Goal: Use online tool/utility: Utilize a website feature to perform a specific function

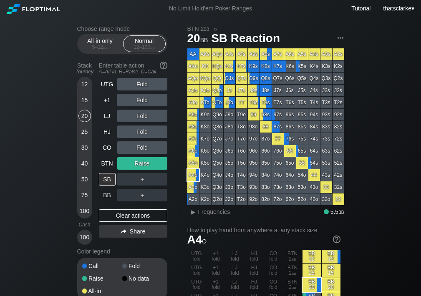
scroll to position [88, 0]
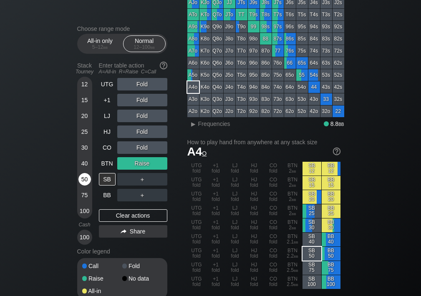
click at [87, 179] on div "50" at bounding box center [84, 179] width 13 height 13
click at [148, 212] on div "Clear actions" at bounding box center [133, 215] width 68 height 13
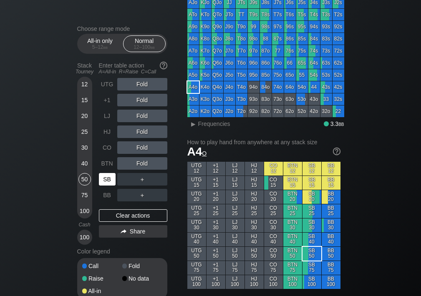
click at [110, 177] on div "SB" at bounding box center [107, 179] width 17 height 13
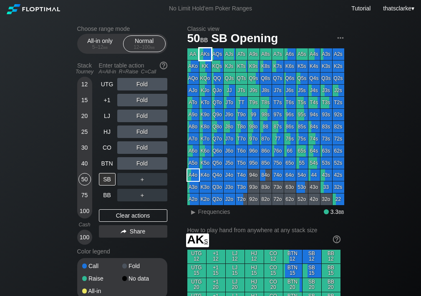
click at [207, 55] on div "AKs" at bounding box center [205, 54] width 12 height 12
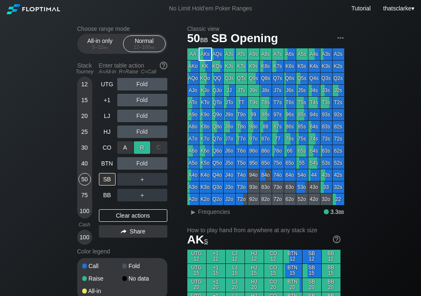
click at [141, 146] on div "R ✕" at bounding box center [142, 147] width 16 height 13
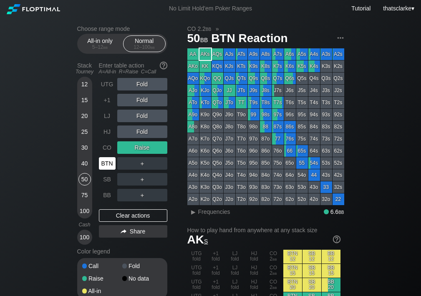
click at [109, 161] on div "BTN" at bounding box center [107, 163] width 17 height 13
click at [145, 144] on div "R ✕" at bounding box center [142, 147] width 16 height 13
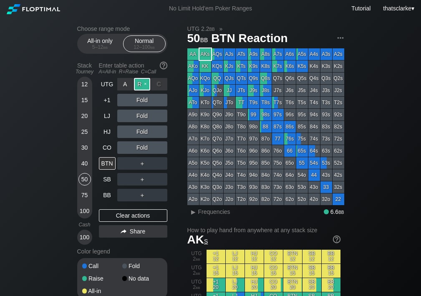
click at [140, 83] on div "R ✕" at bounding box center [142, 84] width 16 height 13
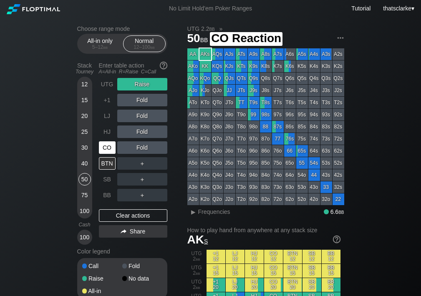
click at [110, 147] on div "CO" at bounding box center [107, 147] width 17 height 13
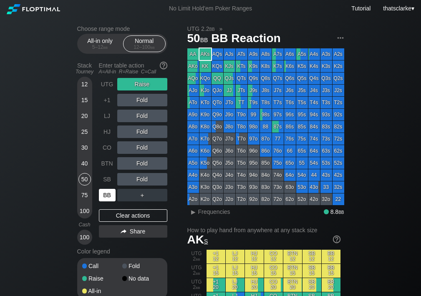
click at [108, 194] on div "BB" at bounding box center [107, 195] width 17 height 13
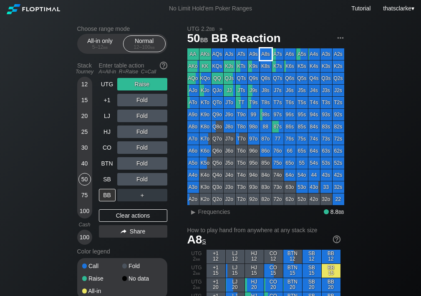
click at [260, 53] on div "A8s" at bounding box center [266, 54] width 12 height 12
click at [143, 98] on div "R ✕" at bounding box center [142, 100] width 16 height 13
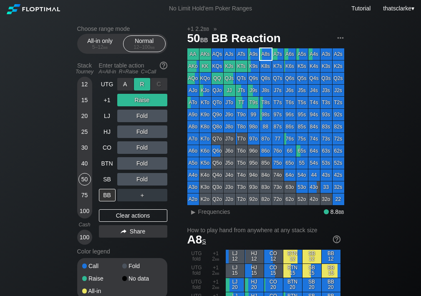
click at [148, 79] on div "R ✕" at bounding box center [142, 84] width 16 height 13
click at [156, 146] on div "C ✕" at bounding box center [159, 147] width 16 height 13
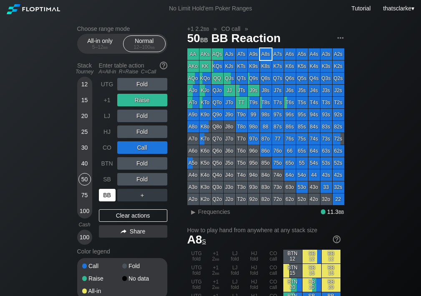
click at [112, 190] on div "BB" at bounding box center [107, 195] width 17 height 13
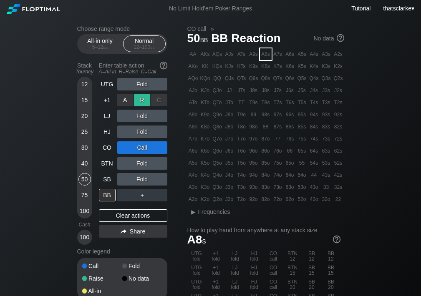
click at [147, 95] on div "R ✕" at bounding box center [142, 100] width 16 height 13
click at [144, 129] on div "R ✕" at bounding box center [142, 132] width 16 height 13
click at [144, 126] on div "R ✕" at bounding box center [142, 132] width 16 height 13
click at [144, 114] on div "R ✕" at bounding box center [142, 116] width 16 height 13
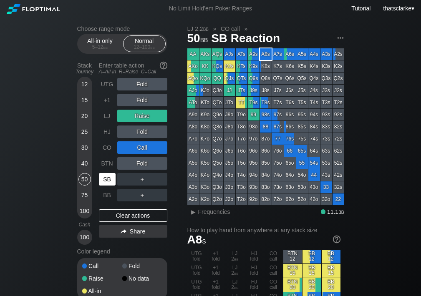
click at [111, 179] on div "SB" at bounding box center [107, 179] width 17 height 13
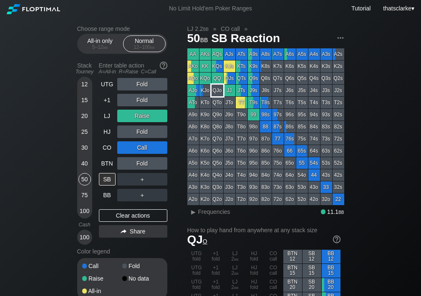
click at [220, 93] on div "QJo" at bounding box center [218, 91] width 12 height 12
click at [163, 145] on div "C ✕" at bounding box center [159, 147] width 16 height 13
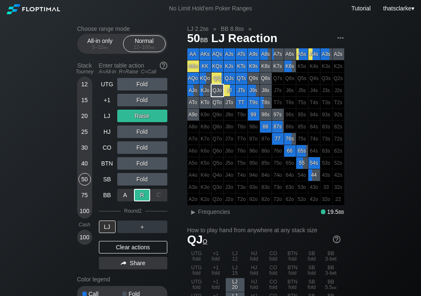
click at [140, 197] on div "R ✕" at bounding box center [142, 195] width 16 height 13
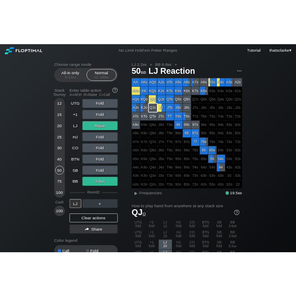
scroll to position [24, 0]
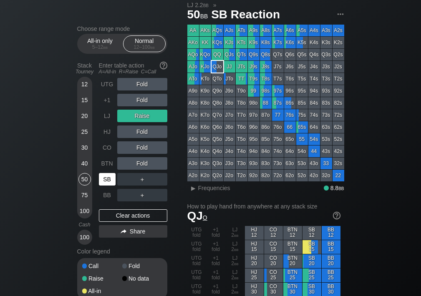
click at [107, 177] on div "SB" at bounding box center [107, 179] width 17 height 13
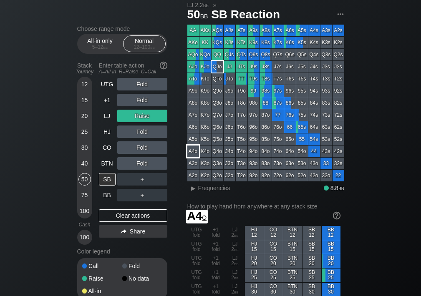
click at [196, 153] on div "A4o" at bounding box center [193, 152] width 12 height 12
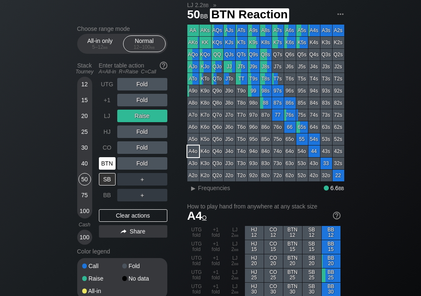
click at [109, 159] on div "BTN" at bounding box center [107, 163] width 17 height 13
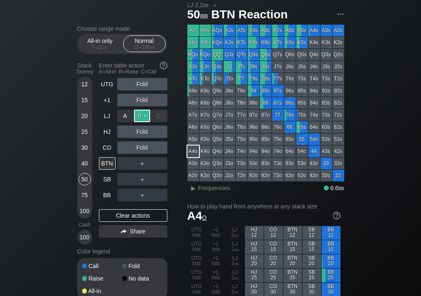
click at [145, 112] on div "R ✕" at bounding box center [142, 116] width 16 height 13
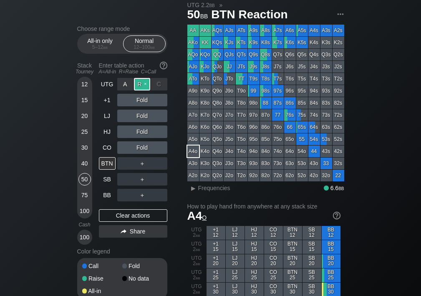
click at [143, 85] on div "R ✕" at bounding box center [142, 84] width 16 height 13
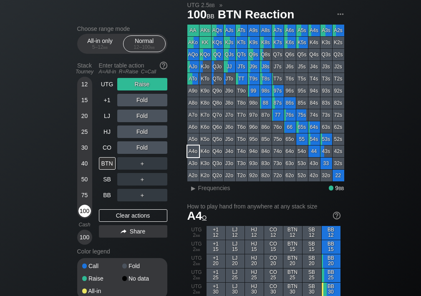
click at [84, 207] on div "100" at bounding box center [84, 211] width 13 height 13
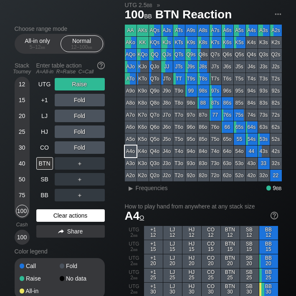
click at [73, 213] on div "Clear actions" at bounding box center [70, 215] width 68 height 13
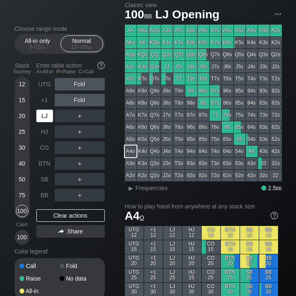
click at [48, 112] on div "LJ" at bounding box center [44, 116] width 17 height 13
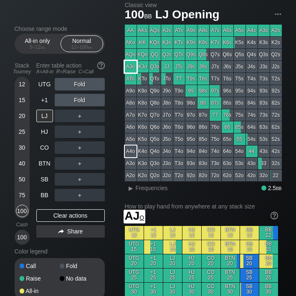
click at [131, 67] on div "AJo" at bounding box center [131, 67] width 12 height 12
click at [81, 129] on div "R ✕" at bounding box center [79, 132] width 16 height 13
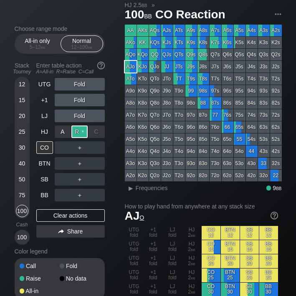
click at [83, 130] on div "R ✕" at bounding box center [79, 132] width 16 height 13
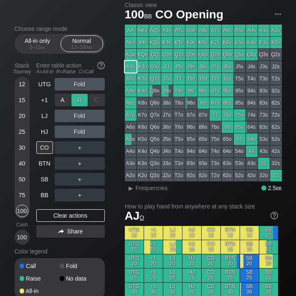
click at [80, 99] on div "R ✕" at bounding box center [79, 100] width 16 height 13
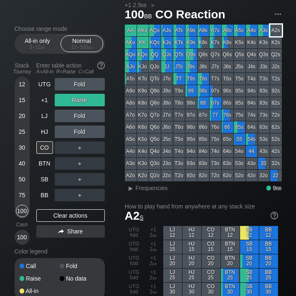
click at [275, 30] on div "A2s" at bounding box center [276, 31] width 12 height 12
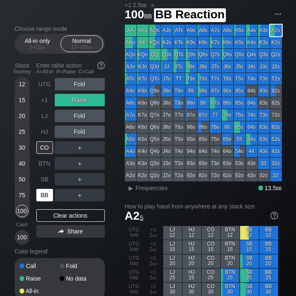
click at [49, 189] on div "BB" at bounding box center [44, 195] width 17 height 13
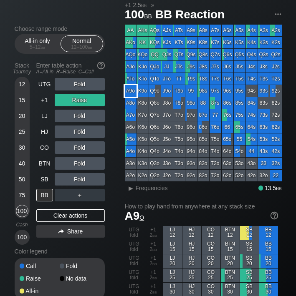
click at [128, 93] on div "A9o" at bounding box center [131, 91] width 12 height 12
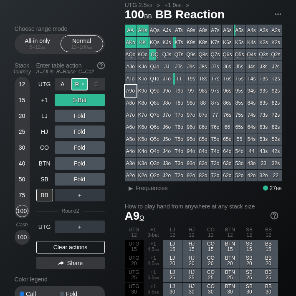
click at [81, 83] on div "R ✕" at bounding box center [79, 84] width 16 height 13
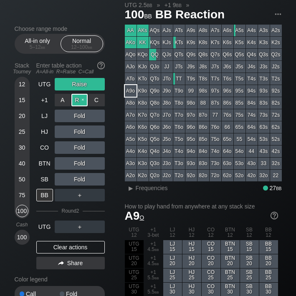
click at [84, 96] on div "R ✕" at bounding box center [79, 100] width 16 height 13
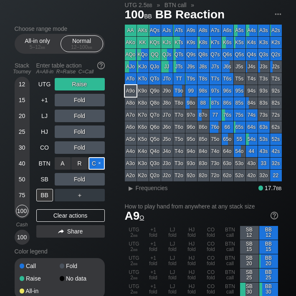
click at [93, 162] on div "C ✕" at bounding box center [96, 163] width 16 height 13
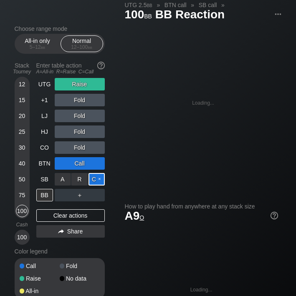
click at [95, 178] on div "C ✕" at bounding box center [96, 179] width 16 height 13
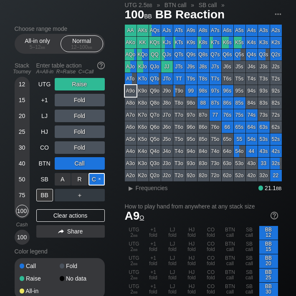
click at [99, 175] on div "C ✕" at bounding box center [96, 179] width 16 height 13
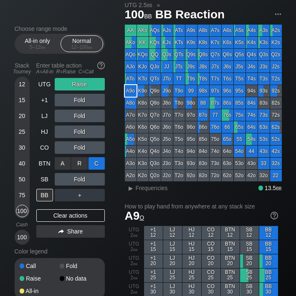
click at [102, 159] on div "C ✕" at bounding box center [96, 163] width 16 height 13
click at [101, 160] on div "C ✕" at bounding box center [96, 163] width 16 height 13
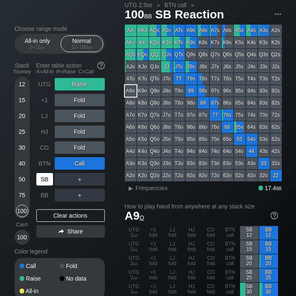
click at [44, 178] on div "SB" at bounding box center [44, 179] width 17 height 13
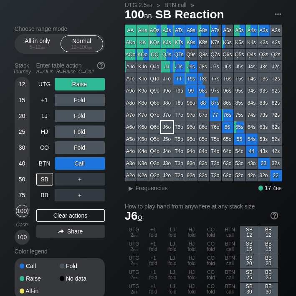
click at [167, 127] on div "J6o" at bounding box center [167, 127] width 12 height 12
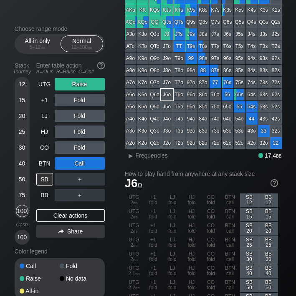
scroll to position [48, 0]
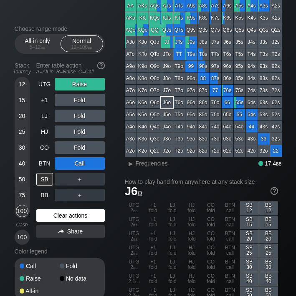
click at [72, 212] on div "Clear actions" at bounding box center [70, 215] width 68 height 13
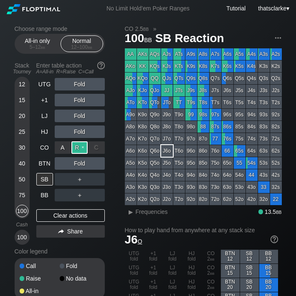
click at [81, 146] on div "R ✕" at bounding box center [79, 147] width 16 height 13
click at [84, 146] on div "R ✕" at bounding box center [79, 147] width 16 height 13
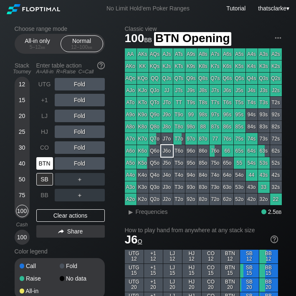
click at [45, 159] on div "BTN" at bounding box center [44, 163] width 17 height 13
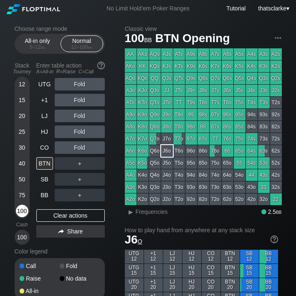
click at [23, 207] on div "100" at bounding box center [22, 211] width 13 height 13
click at [51, 160] on div "BTN" at bounding box center [44, 163] width 17 height 13
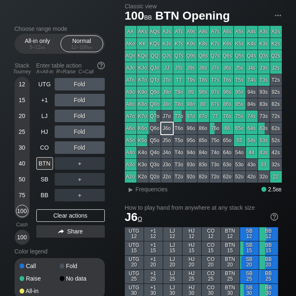
scroll to position [23, 0]
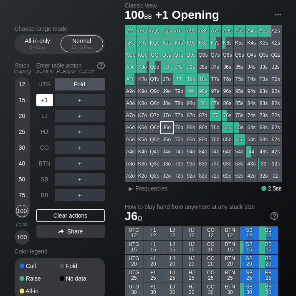
click at [46, 96] on div "+1" at bounding box center [44, 100] width 17 height 13
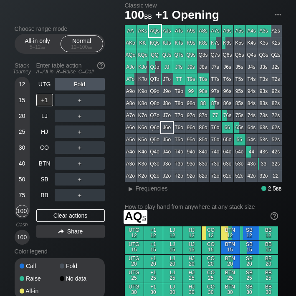
click at [156, 32] on div "AQs" at bounding box center [155, 31] width 12 height 12
click at [81, 99] on div "R ✕" at bounding box center [79, 100] width 16 height 13
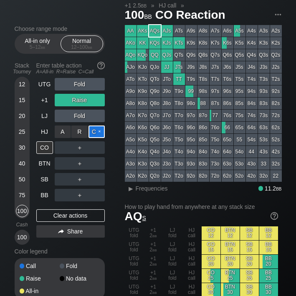
click at [95, 131] on div "C ✕" at bounding box center [96, 132] width 16 height 13
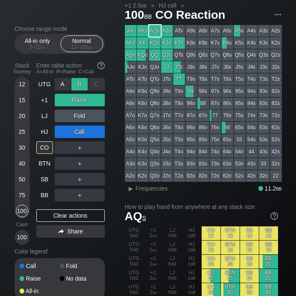
click at [83, 81] on div "R ✕" at bounding box center [79, 84] width 16 height 13
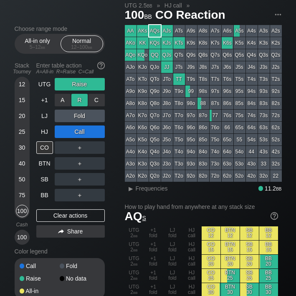
click at [83, 98] on div "R ✕" at bounding box center [79, 100] width 16 height 13
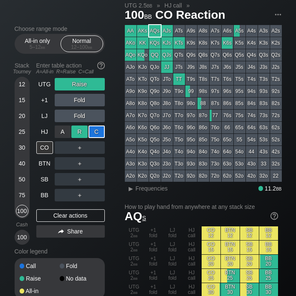
click at [84, 126] on div "R ✕" at bounding box center [79, 132] width 16 height 13
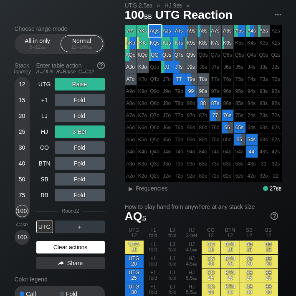
click at [67, 241] on div "Clear actions" at bounding box center [70, 247] width 68 height 13
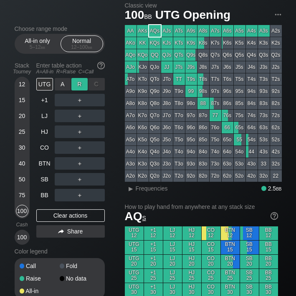
click at [82, 78] on div "R ✕" at bounding box center [79, 84] width 16 height 13
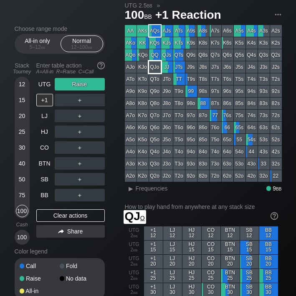
click at [157, 66] on div "QJo" at bounding box center [155, 67] width 12 height 12
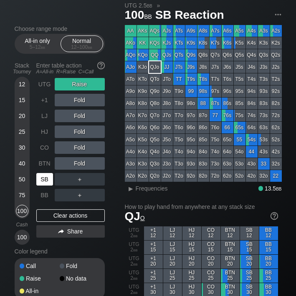
click at [47, 173] on div "SB" at bounding box center [44, 179] width 17 height 13
click at [46, 145] on div "CO" at bounding box center [44, 147] width 17 height 13
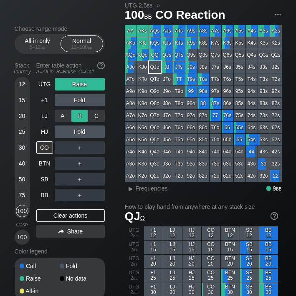
click at [78, 116] on div "R ✕" at bounding box center [79, 116] width 16 height 13
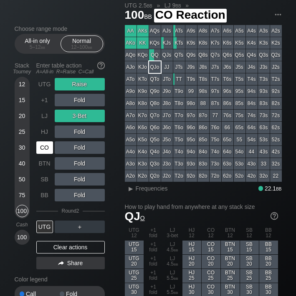
click at [44, 147] on div "CO" at bounding box center [44, 147] width 17 height 13
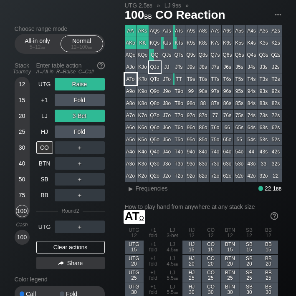
click at [131, 79] on div "ATo" at bounding box center [131, 79] width 12 height 12
click at [23, 211] on div "100" at bounding box center [22, 211] width 13 height 13
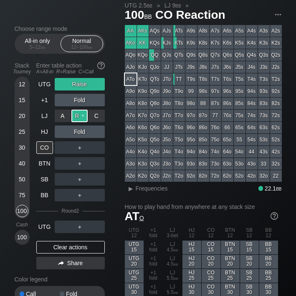
click at [84, 113] on div "R ✕" at bounding box center [79, 116] width 16 height 13
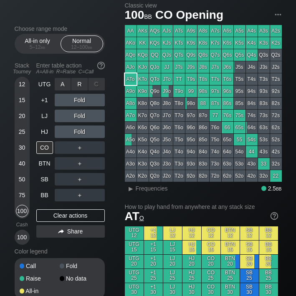
click at [86, 78] on div "R ✕" at bounding box center [79, 84] width 16 height 13
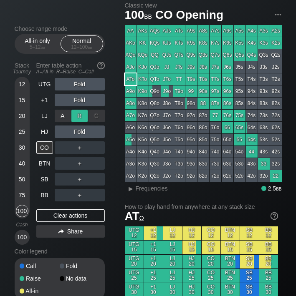
click at [78, 116] on div "R ✕" at bounding box center [79, 116] width 16 height 13
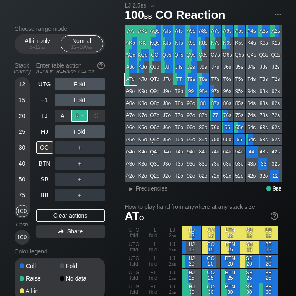
click at [83, 111] on div "R ✕" at bounding box center [79, 116] width 16 height 13
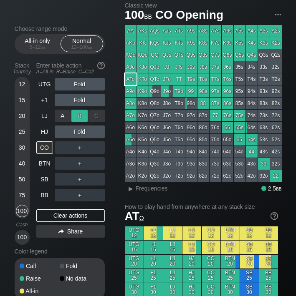
click at [83, 116] on div "R ✕" at bounding box center [79, 116] width 16 height 13
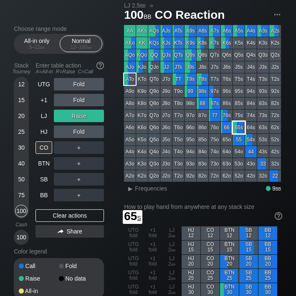
click at [236, 126] on div "65s" at bounding box center [239, 128] width 12 height 12
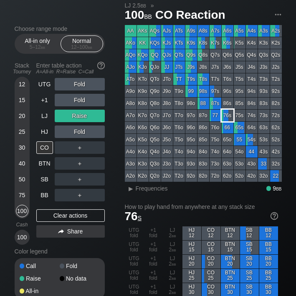
click at [229, 118] on div "76s" at bounding box center [228, 116] width 12 height 12
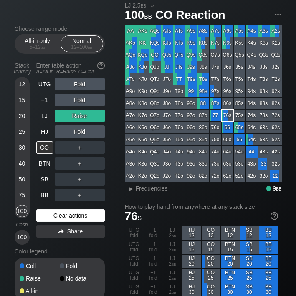
click at [72, 213] on div "Clear actions" at bounding box center [70, 215] width 68 height 13
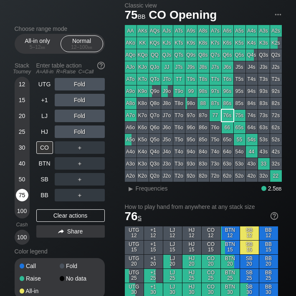
click at [19, 192] on div "75" at bounding box center [22, 195] width 13 height 13
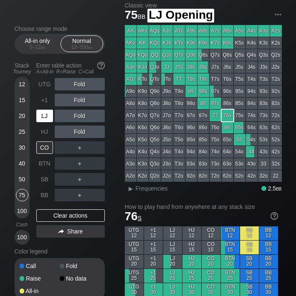
click at [47, 117] on div "LJ" at bounding box center [44, 116] width 17 height 13
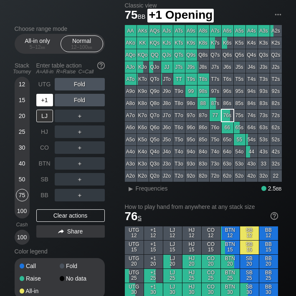
click at [45, 100] on div "+1" at bounding box center [44, 100] width 17 height 13
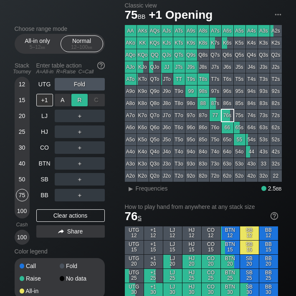
click at [82, 97] on div "R ✕" at bounding box center [79, 100] width 16 height 13
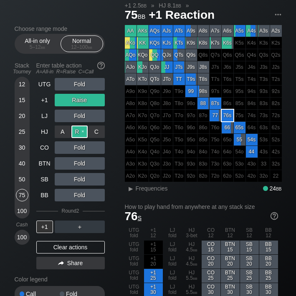
click at [82, 128] on div "R ✕" at bounding box center [79, 132] width 16 height 13
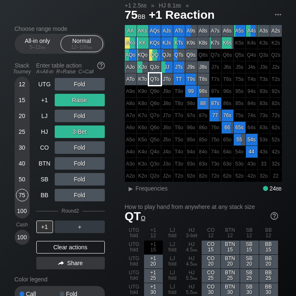
click at [158, 81] on div "QTo" at bounding box center [155, 79] width 12 height 12
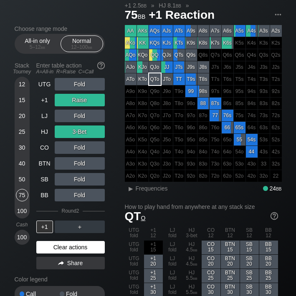
click at [78, 246] on div "Clear actions" at bounding box center [70, 247] width 68 height 13
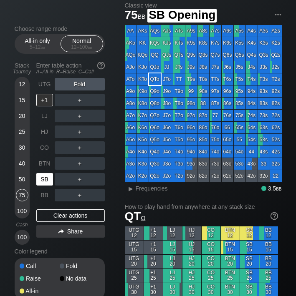
click at [43, 176] on div "SB" at bounding box center [44, 179] width 17 height 13
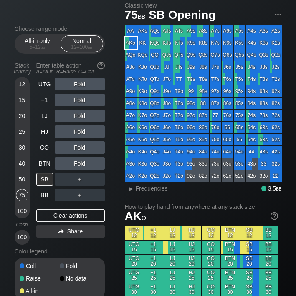
click at [136, 44] on div "AKo" at bounding box center [131, 43] width 12 height 12
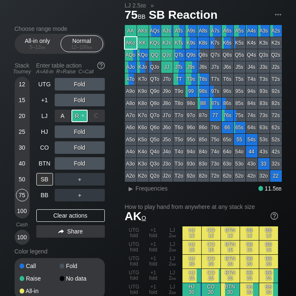
click at [83, 112] on div "R ✕" at bounding box center [79, 116] width 16 height 13
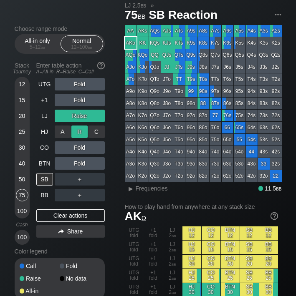
click at [83, 131] on div "R ✕" at bounding box center [79, 132] width 16 height 13
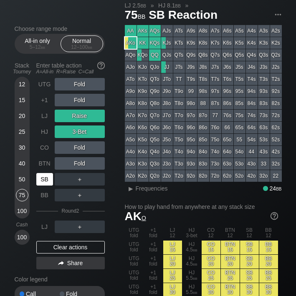
click at [45, 176] on div "SB" at bounding box center [44, 179] width 17 height 13
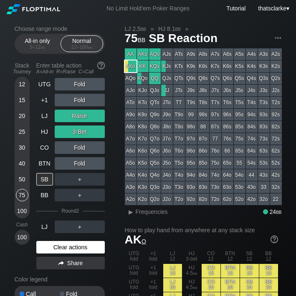
click at [66, 247] on div "Clear actions" at bounding box center [70, 247] width 68 height 13
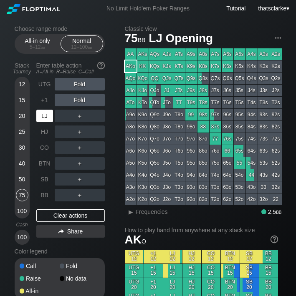
click at [44, 116] on div "LJ" at bounding box center [44, 116] width 17 height 13
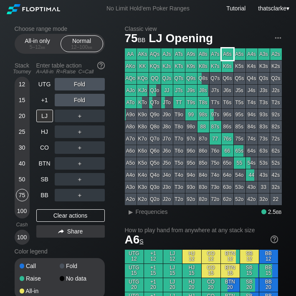
click at [226, 55] on div "A6s" at bounding box center [228, 54] width 12 height 12
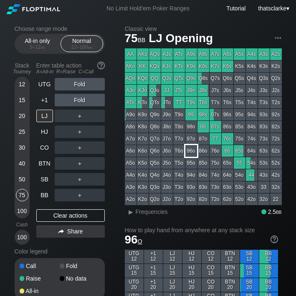
click at [193, 154] on div "96o" at bounding box center [191, 151] width 12 height 12
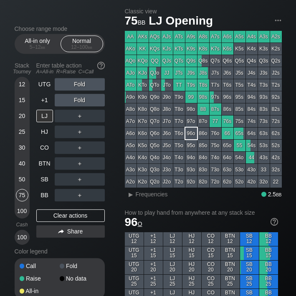
scroll to position [17, 0]
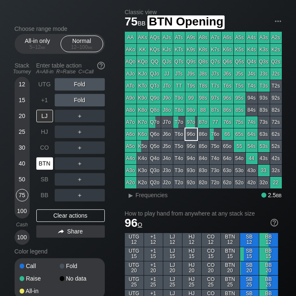
click at [47, 162] on div "BTN" at bounding box center [44, 163] width 17 height 13
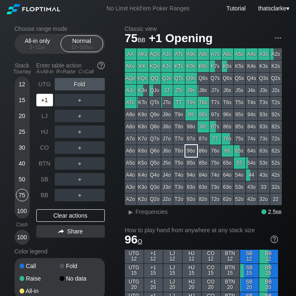
click at [42, 97] on div "+1" at bounding box center [44, 100] width 17 height 13
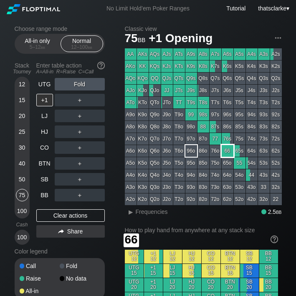
click at [226, 154] on div "66" at bounding box center [228, 151] width 12 height 12
click at [77, 97] on div "R ✕" at bounding box center [79, 100] width 16 height 13
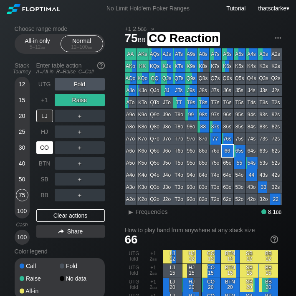
click at [43, 144] on div "CO" at bounding box center [44, 147] width 17 height 13
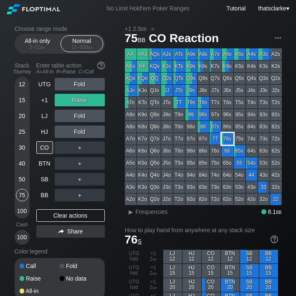
click at [228, 139] on div "76s" at bounding box center [228, 139] width 12 height 12
click at [81, 81] on div "R ✕" at bounding box center [79, 84] width 16 height 13
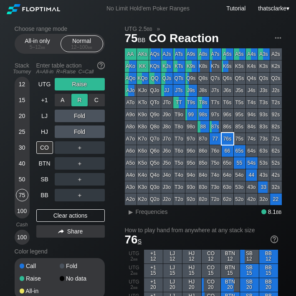
click at [85, 96] on div "R ✕" at bounding box center [79, 100] width 16 height 13
click at [91, 96] on div "C ✕" at bounding box center [96, 100] width 16 height 13
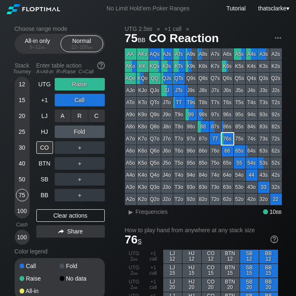
click at [92, 111] on div "C ✕" at bounding box center [96, 116] width 16 height 13
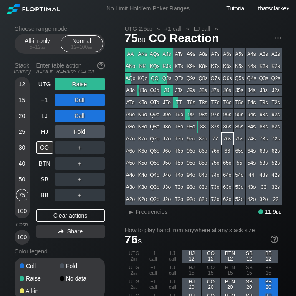
click at [60, 220] on div "UTG Raise +1 Call LJ Call HJ Fold CO ＋ BTN ＋ SB ＋ BB ＋ Clear actions Share" at bounding box center [70, 161] width 68 height 167
click at [66, 217] on div "Clear actions" at bounding box center [70, 215] width 68 height 13
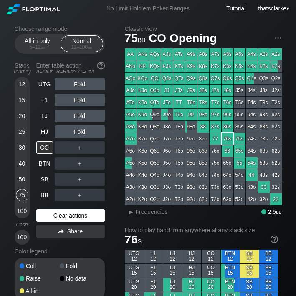
click at [66, 217] on div "Clear actions" at bounding box center [70, 215] width 68 height 13
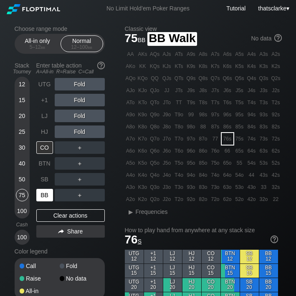
click at [42, 194] on div "BB" at bounding box center [44, 195] width 17 height 13
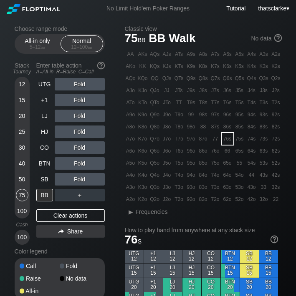
click at [112, 164] on div "Choose range mode All-in only 5 – 12 bb Normal 12 – 100 bb Stack Tourney Enter …" at bounding box center [66, 167] width 103 height 285
click at [111, 167] on div "Choose range mode All-in only 5 – 12 bb Normal 12 – 100 bb Stack Tourney Enter …" at bounding box center [66, 167] width 103 height 285
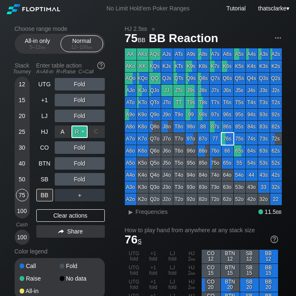
click at [74, 130] on div "R ✕" at bounding box center [79, 132] width 16 height 13
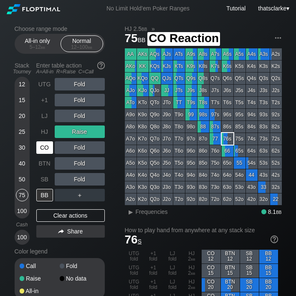
click at [45, 142] on div "CO" at bounding box center [44, 147] width 17 height 13
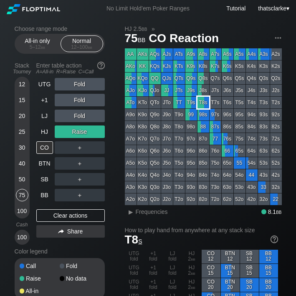
click at [203, 106] on div "T8s" at bounding box center [203, 103] width 12 height 12
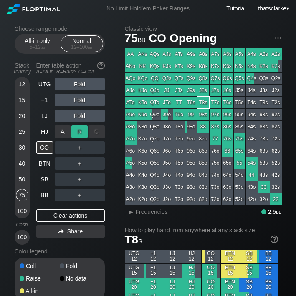
click at [83, 128] on div "R ✕" at bounding box center [79, 132] width 16 height 13
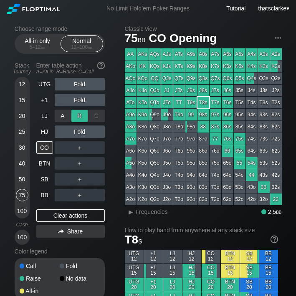
click at [80, 112] on div "R ✕" at bounding box center [79, 116] width 16 height 13
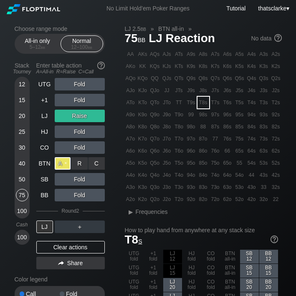
click at [65, 160] on div "A ✕" at bounding box center [63, 163] width 16 height 13
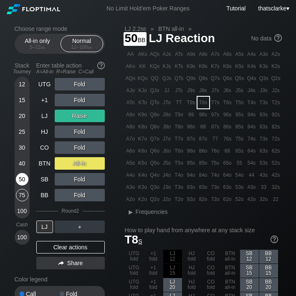
click at [26, 175] on div "50" at bounding box center [22, 179] width 13 height 13
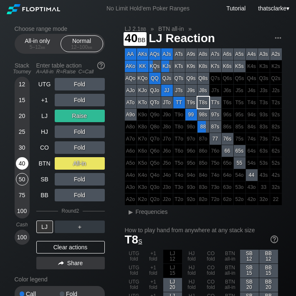
click at [24, 162] on div "40" at bounding box center [22, 163] width 13 height 13
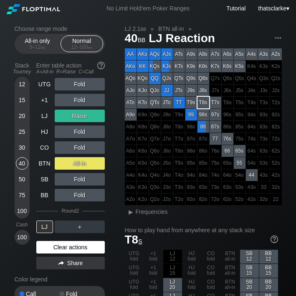
click at [73, 242] on div "Clear actions" at bounding box center [70, 247] width 68 height 13
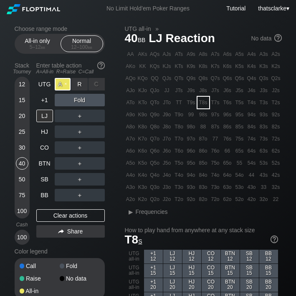
click at [65, 83] on div "A ✕" at bounding box center [63, 84] width 16 height 13
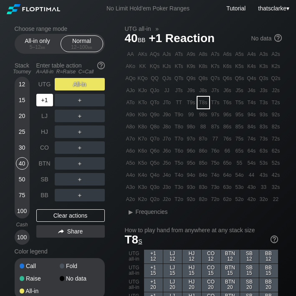
click at [45, 98] on div "+1" at bounding box center [44, 100] width 17 height 13
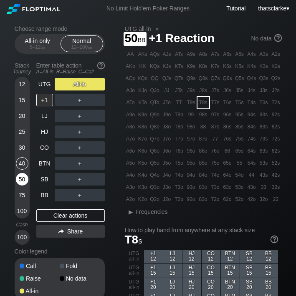
click at [22, 173] on div "50" at bounding box center [22, 179] width 13 height 13
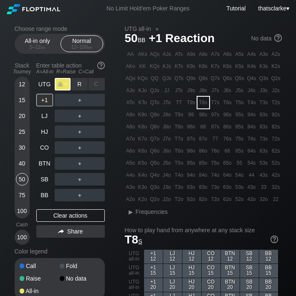
click at [60, 81] on div "A ✕" at bounding box center [63, 84] width 16 height 13
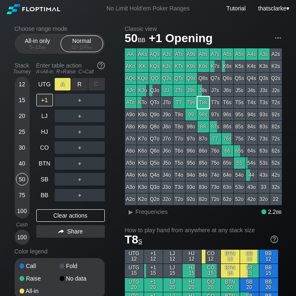
click at [60, 81] on div "A ✕" at bounding box center [63, 84] width 16 height 13
click at [63, 81] on div "A ✕" at bounding box center [63, 84] width 16 height 13
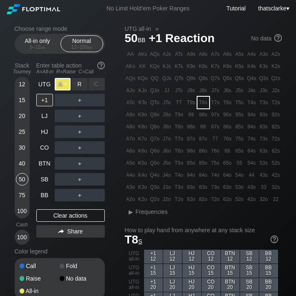
click at [65, 81] on div "A ✕" at bounding box center [63, 84] width 16 height 13
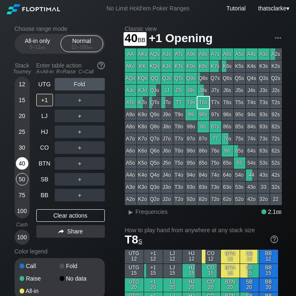
click at [23, 168] on div "40" at bounding box center [22, 165] width 13 height 16
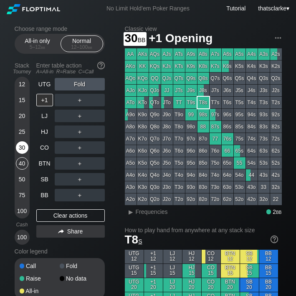
click at [22, 148] on div "30" at bounding box center [22, 147] width 13 height 13
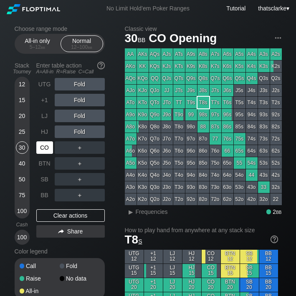
click at [48, 143] on div "CO" at bounding box center [44, 147] width 17 height 13
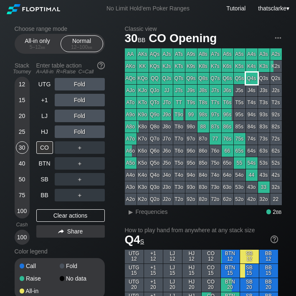
click at [255, 78] on div "Q4s" at bounding box center [252, 79] width 12 height 12
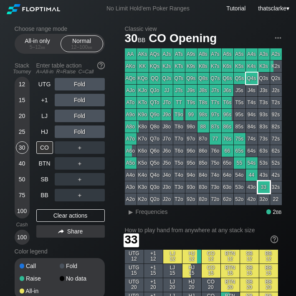
click at [264, 186] on div "33" at bounding box center [264, 188] width 12 height 12
click at [97, 176] on div "C ✕" at bounding box center [96, 179] width 16 height 13
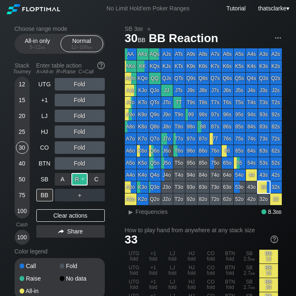
click at [81, 173] on div "R ✕" at bounding box center [79, 179] width 16 height 13
click at [81, 175] on div "R ✕" at bounding box center [79, 179] width 16 height 13
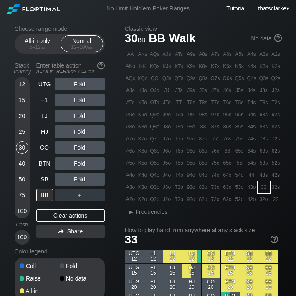
click at [65, 60] on div "Enter table action A=All-in R=Raise C=Call" at bounding box center [70, 68] width 68 height 19
click at [65, 63] on div "Enter table action A=All-in R=Raise C=Call" at bounding box center [70, 68] width 68 height 19
click at [103, 63] on img at bounding box center [100, 65] width 9 height 9
click at [46, 29] on h2 "Choose range mode" at bounding box center [60, 28] width 90 height 7
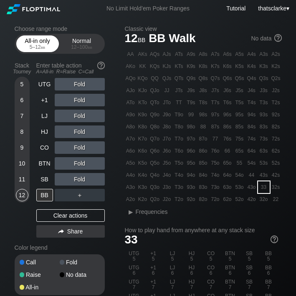
click at [35, 43] on div "All-in only 5 – 12 bb" at bounding box center [37, 44] width 38 height 16
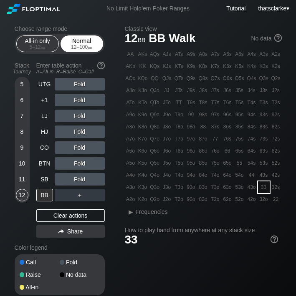
click at [81, 40] on div "Normal 12 – 100 bb" at bounding box center [82, 44] width 38 height 16
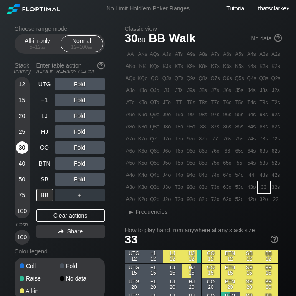
click at [23, 144] on div "30" at bounding box center [22, 147] width 13 height 13
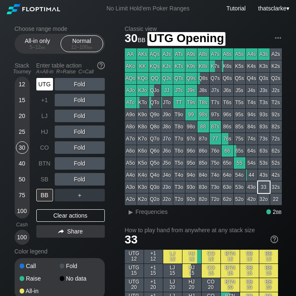
click at [45, 81] on div "UTG" at bounding box center [44, 84] width 17 height 13
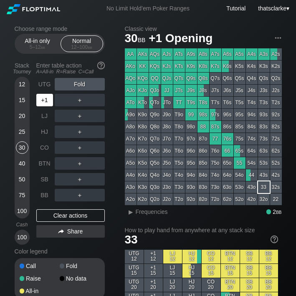
click at [43, 96] on div "+1" at bounding box center [44, 100] width 17 height 13
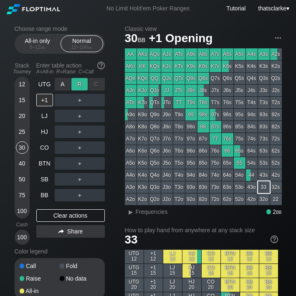
click at [80, 81] on div "R ✕" at bounding box center [79, 84] width 16 height 13
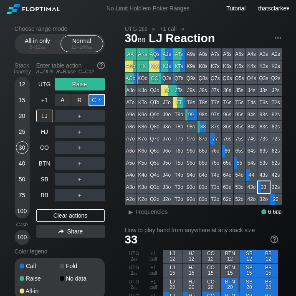
click at [98, 96] on div "C ✕" at bounding box center [96, 100] width 16 height 13
click at [98, 114] on div "C ✕" at bounding box center [96, 116] width 16 height 13
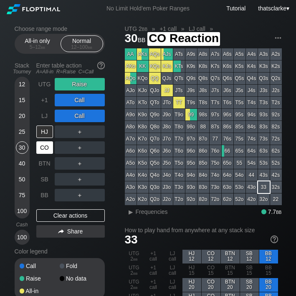
click at [46, 145] on div "CO" at bounding box center [44, 147] width 17 height 13
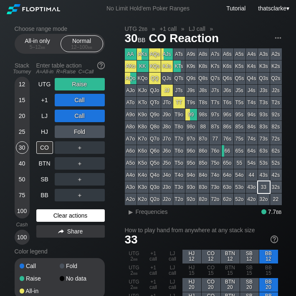
click at [76, 212] on div "Clear actions" at bounding box center [70, 215] width 68 height 13
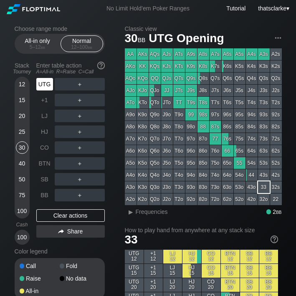
click at [48, 87] on div "UTG" at bounding box center [44, 84] width 17 height 13
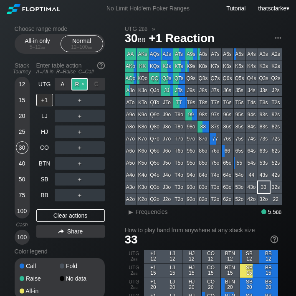
click at [83, 79] on div "R ✕" at bounding box center [79, 84] width 16 height 13
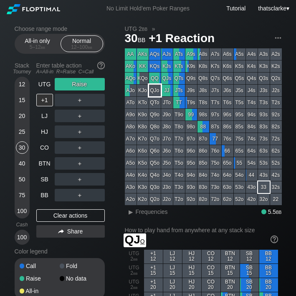
click at [156, 90] on div "QJo" at bounding box center [155, 91] width 12 height 12
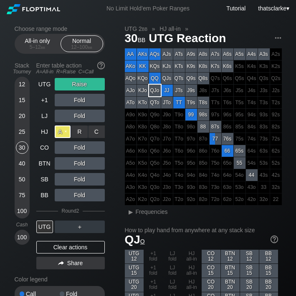
click at [66, 133] on div "A ✕" at bounding box center [63, 132] width 16 height 13
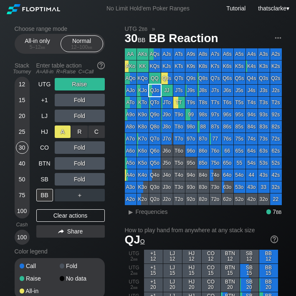
click at [66, 128] on div "A ✕" at bounding box center [63, 132] width 16 height 13
click at [67, 131] on div "A ✕" at bounding box center [63, 132] width 16 height 13
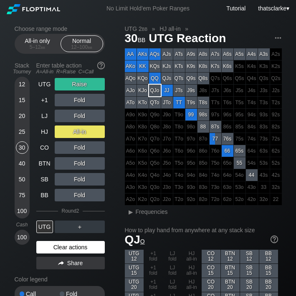
click at [63, 244] on div "Clear actions" at bounding box center [70, 247] width 68 height 13
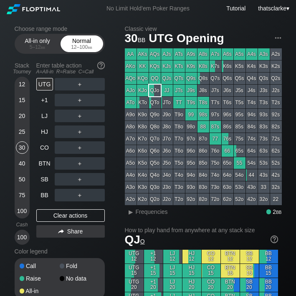
click at [68, 48] on div "12 – 100 bb" at bounding box center [81, 47] width 35 height 6
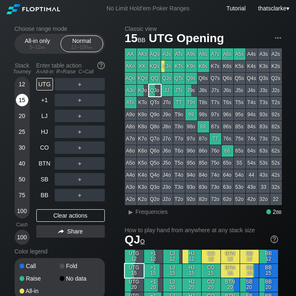
click at [26, 98] on div "15" at bounding box center [22, 100] width 13 height 13
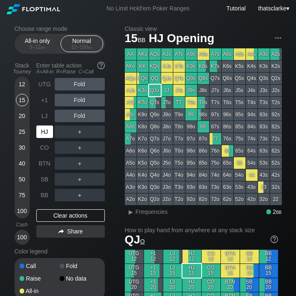
click at [43, 135] on div "HJ" at bounding box center [45, 132] width 18 height 16
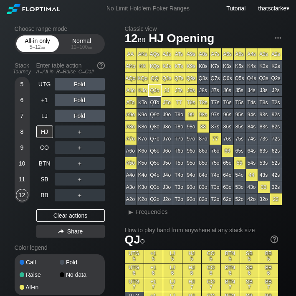
click at [30, 45] on div "5 – 12 bb" at bounding box center [37, 47] width 35 height 6
click at [24, 190] on div "12" at bounding box center [22, 195] width 13 height 13
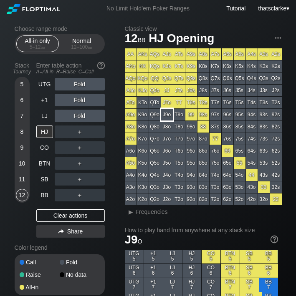
click at [170, 115] on div "J9o" at bounding box center [167, 115] width 12 height 12
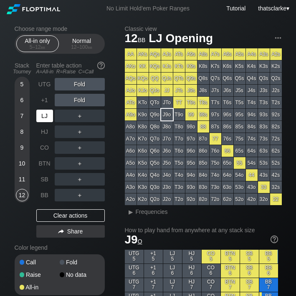
click at [45, 113] on div "LJ" at bounding box center [44, 116] width 17 height 13
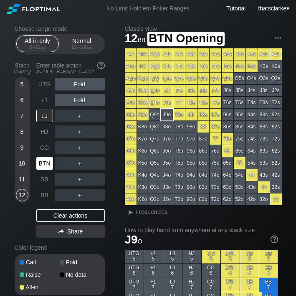
click at [51, 158] on div "BTN" at bounding box center [44, 163] width 17 height 13
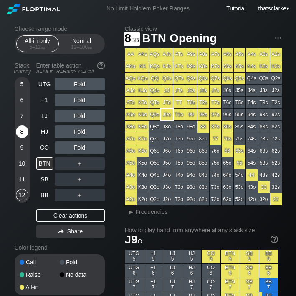
click at [26, 126] on div "8" at bounding box center [22, 132] width 13 height 13
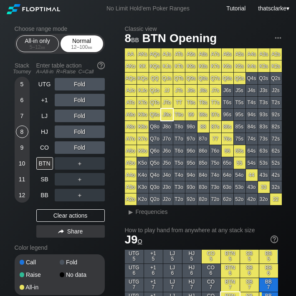
click at [82, 44] on div "12 – 100 bb" at bounding box center [81, 47] width 35 height 6
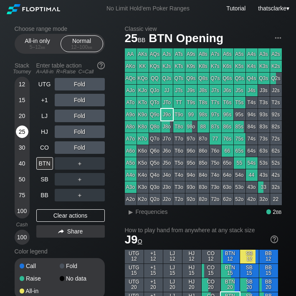
click at [22, 129] on div "25" at bounding box center [22, 132] width 13 height 13
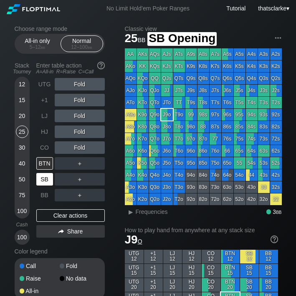
click at [46, 177] on div "SB" at bounding box center [44, 179] width 17 height 13
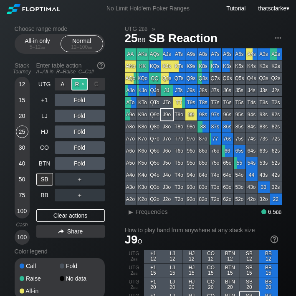
click at [80, 83] on div "R ✕" at bounding box center [79, 84] width 16 height 13
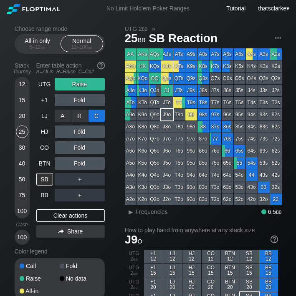
click at [95, 119] on div "C ✕" at bounding box center [96, 116] width 16 height 13
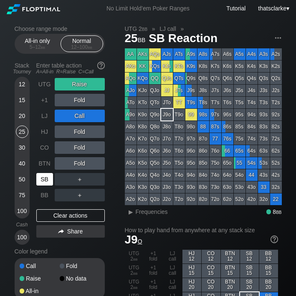
click at [47, 176] on div "SB" at bounding box center [44, 179] width 17 height 13
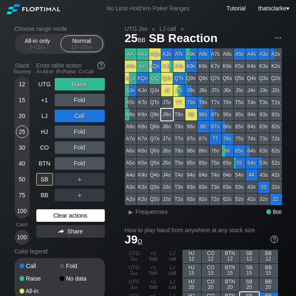
click at [73, 209] on div "Clear actions" at bounding box center [70, 215] width 68 height 13
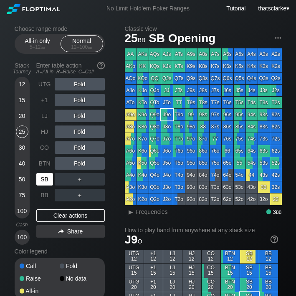
click at [44, 179] on div "SB" at bounding box center [44, 179] width 17 height 13
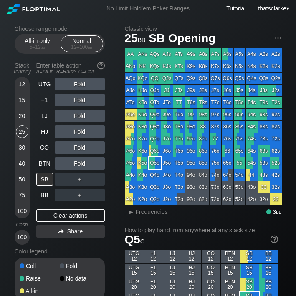
click at [153, 159] on div "Q5o" at bounding box center [155, 163] width 12 height 12
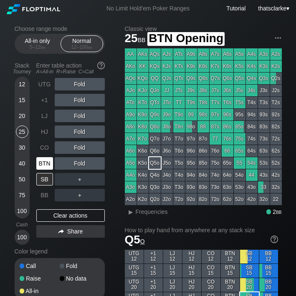
click at [43, 162] on div "BTN" at bounding box center [44, 163] width 17 height 13
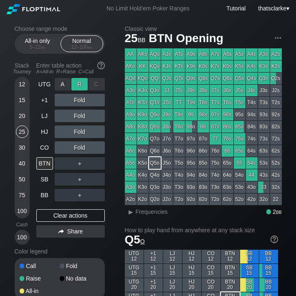
click at [75, 81] on div "R ✕" at bounding box center [79, 84] width 16 height 13
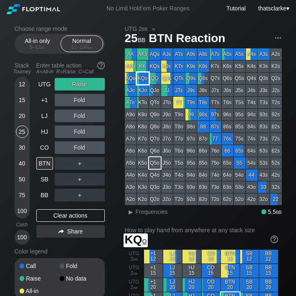
click at [146, 78] on div "KQo" at bounding box center [143, 79] width 12 height 12
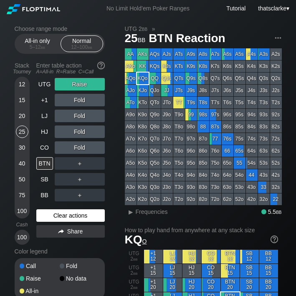
click at [61, 215] on div "Clear actions" at bounding box center [70, 215] width 68 height 13
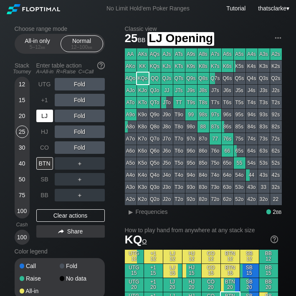
click at [49, 114] on div "LJ" at bounding box center [44, 116] width 17 height 13
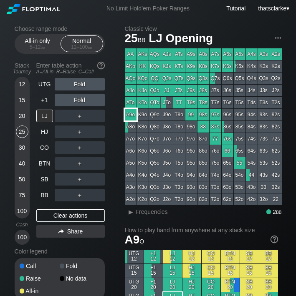
click at [129, 114] on div "A9o" at bounding box center [131, 115] width 12 height 12
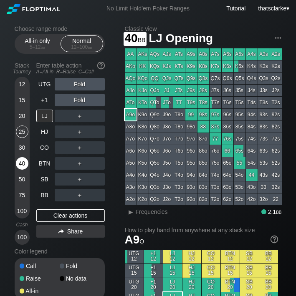
click at [24, 160] on div "40" at bounding box center [22, 163] width 13 height 13
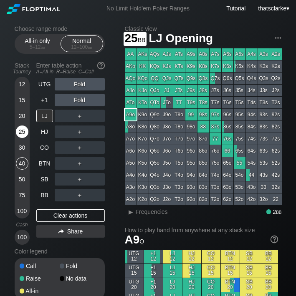
click at [25, 128] on div "25" at bounding box center [22, 132] width 13 height 13
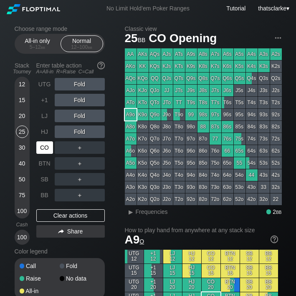
click at [48, 144] on div "CO" at bounding box center [44, 147] width 17 height 13
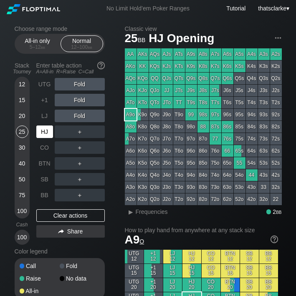
click at [41, 132] on div "HJ" at bounding box center [44, 132] width 17 height 13
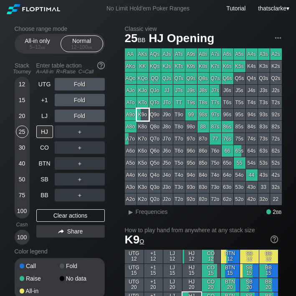
click at [147, 114] on div "K9o" at bounding box center [143, 115] width 12 height 12
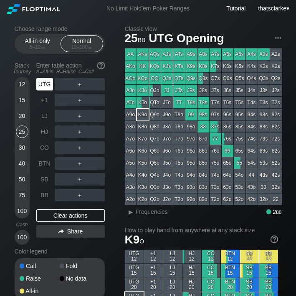
click at [50, 81] on div "UTG" at bounding box center [44, 84] width 17 height 13
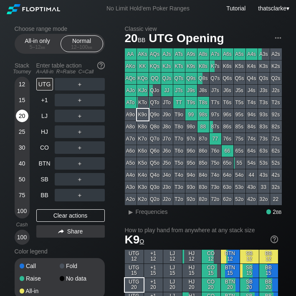
click at [23, 115] on div "20" at bounding box center [22, 116] width 13 height 13
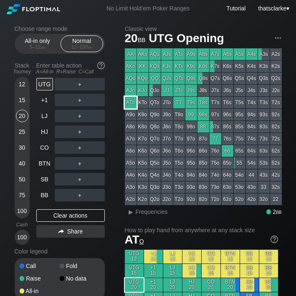
click at [132, 104] on div "ATo" at bounding box center [131, 103] width 12 height 12
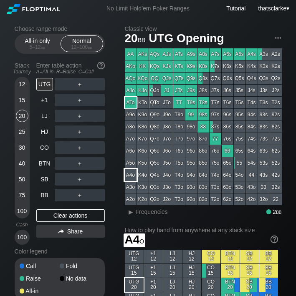
click at [134, 174] on div "A4o" at bounding box center [131, 175] width 12 height 12
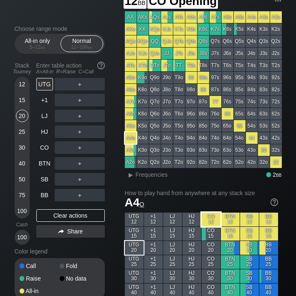
scroll to position [36, 0]
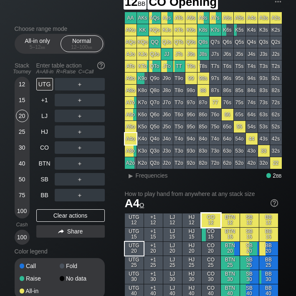
click at [209, 218] on div "CO 12" at bounding box center [211, 221] width 19 height 14
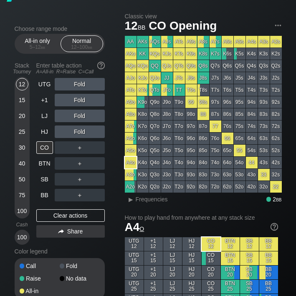
scroll to position [8, 0]
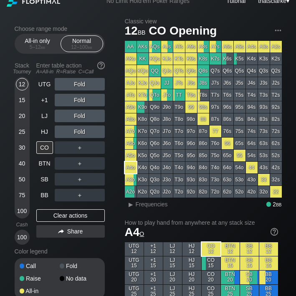
click at [45, 199] on div "UTG Fold +1 Fold LJ Fold HJ Fold CO ＋ BTN ＋ SB ＋ BB ＋ Clear actions Share" at bounding box center [70, 161] width 68 height 167
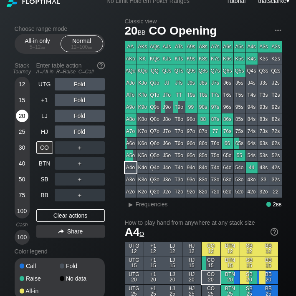
click at [22, 116] on div "20" at bounding box center [22, 116] width 13 height 13
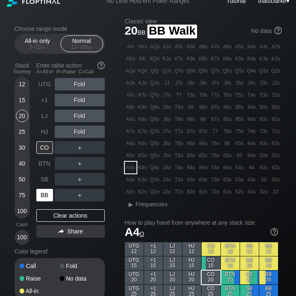
click at [43, 195] on div "BB" at bounding box center [44, 195] width 17 height 13
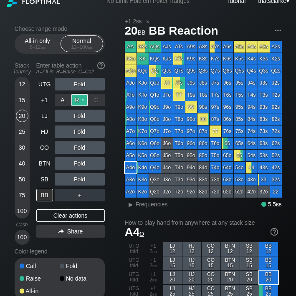
click at [82, 100] on div "R ✕" at bounding box center [79, 100] width 16 height 13
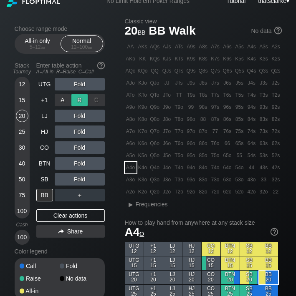
click at [82, 100] on div "R ✕" at bounding box center [79, 100] width 16 height 13
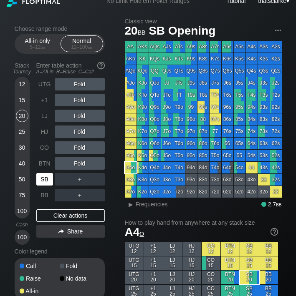
click at [46, 174] on div "SB" at bounding box center [44, 179] width 17 height 13
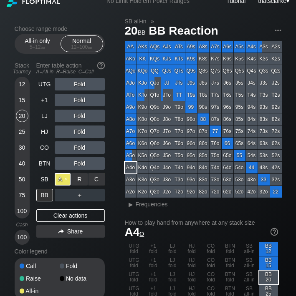
click at [63, 179] on div "A ✕" at bounding box center [63, 179] width 16 height 13
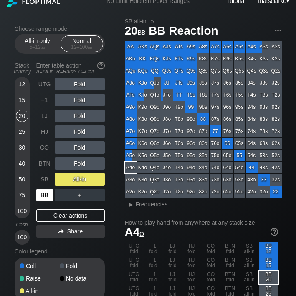
click at [49, 194] on div "BB" at bounding box center [44, 195] width 17 height 13
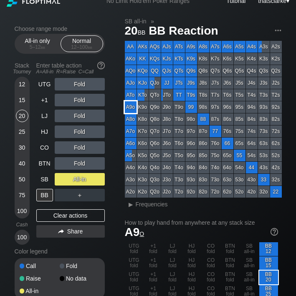
click at [129, 104] on div "A9o" at bounding box center [131, 107] width 12 height 12
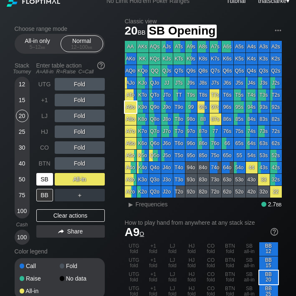
click at [51, 176] on div "SB" at bounding box center [44, 179] width 17 height 13
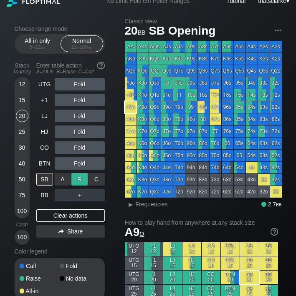
click at [79, 177] on div "R ✕" at bounding box center [79, 179] width 16 height 13
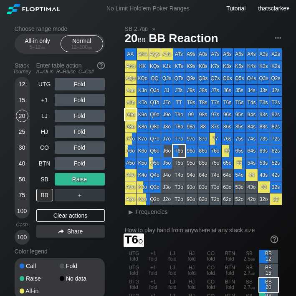
scroll to position [8, 0]
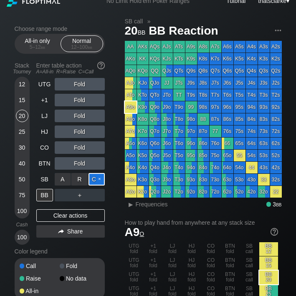
click at [97, 176] on div "C ✕" at bounding box center [96, 179] width 16 height 13
click at [129, 111] on div "A9o" at bounding box center [131, 107] width 12 height 12
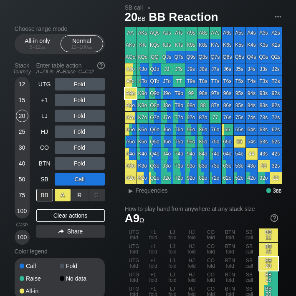
click at [67, 193] on div "A ✕" at bounding box center [63, 195] width 16 height 13
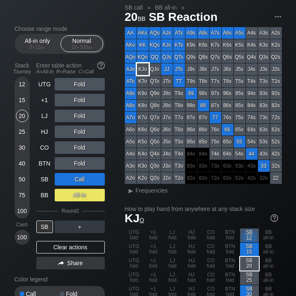
click at [143, 71] on div "KJo" at bounding box center [143, 69] width 12 height 12
